Goal: Check status

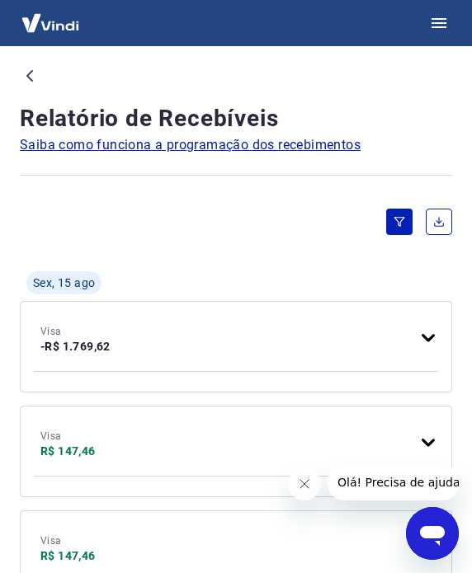
click at [27, 74] on icon at bounding box center [29, 76] width 7 height 12
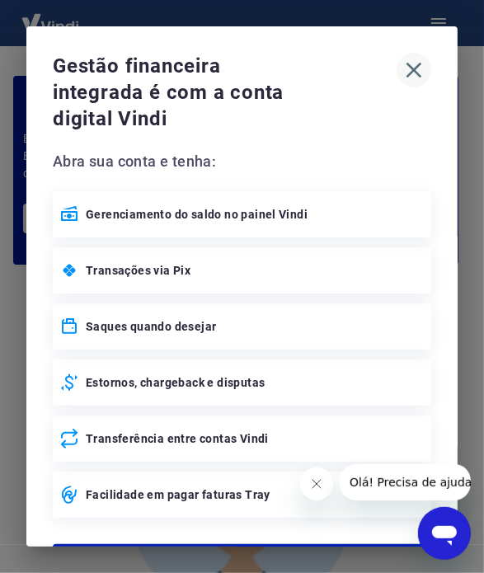
click at [403, 74] on icon "button" at bounding box center [414, 70] width 26 height 26
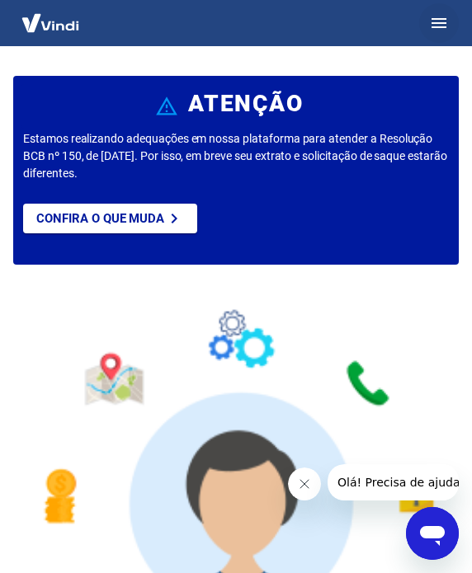
click at [439, 26] on icon "button" at bounding box center [438, 23] width 15 height 10
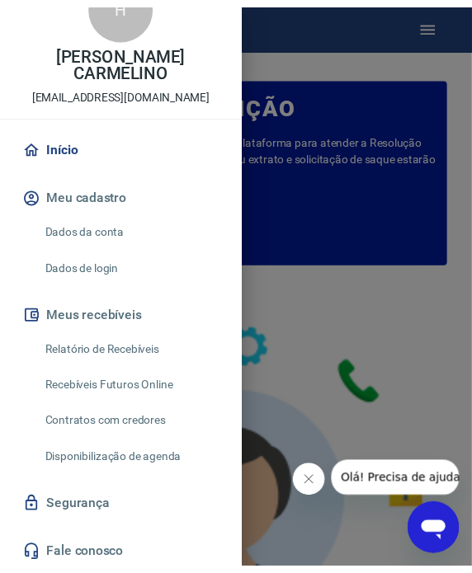
scroll to position [78, 0]
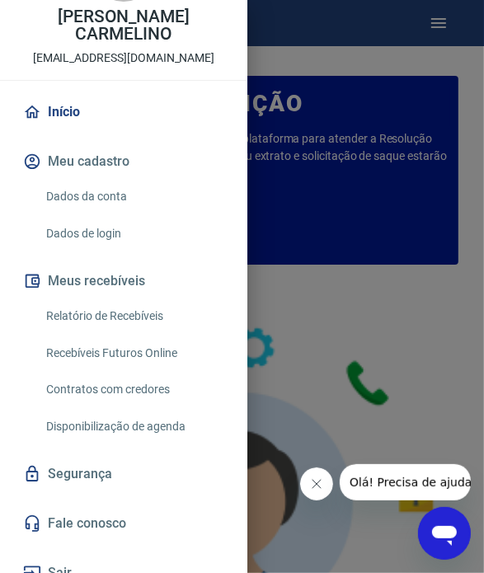
click at [334, 286] on div at bounding box center [242, 286] width 484 height 573
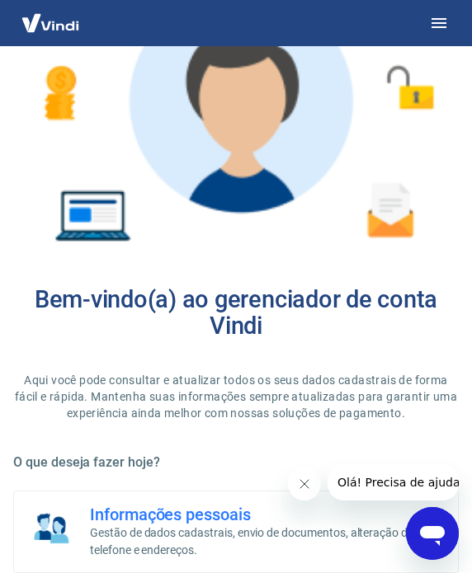
scroll to position [0, 0]
